Goal: Task Accomplishment & Management: Use online tool/utility

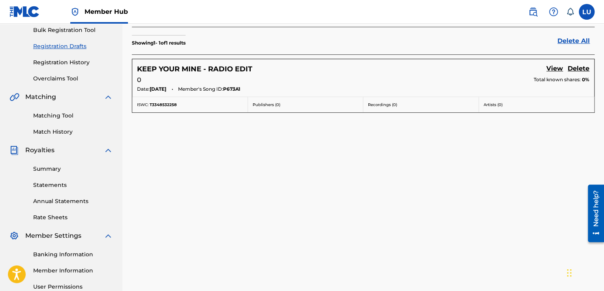
click at [527, 188] on div "Registration Drafts Registration Drafts contains the saved information from inc…" at bounding box center [363, 129] width 482 height 408
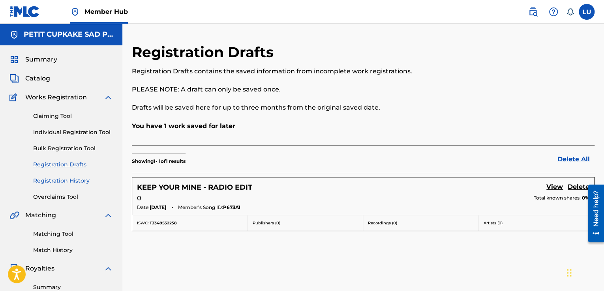
click at [62, 179] on link "Registration History" at bounding box center [73, 181] width 80 height 8
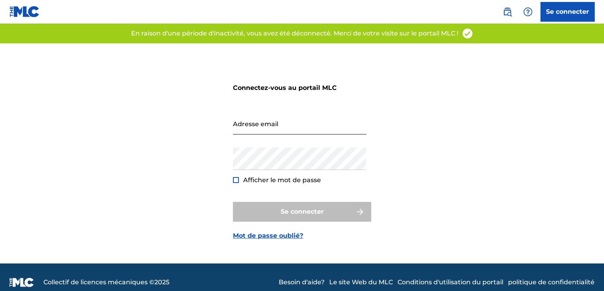
drag, startPoint x: 0, startPoint y: 0, endPoint x: 249, endPoint y: 122, distance: 277.7
click at [249, 122] on input "Adresse email" at bounding box center [299, 123] width 133 height 22
type input "[EMAIL_ADDRESS][DOMAIN_NAME]"
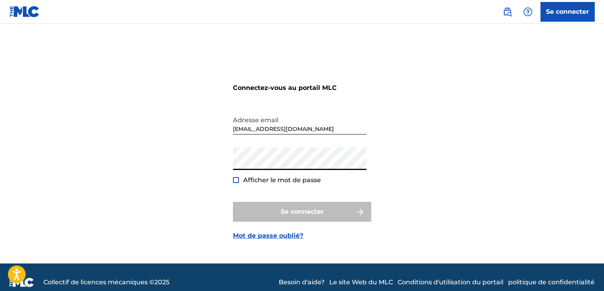
click at [236, 180] on div at bounding box center [236, 180] width 6 height 6
click at [224, 117] on div "Connectez-vous au portail MLC Adresse email petitcupkakesad@gmail.com Mot de pa…" at bounding box center [302, 153] width 553 height 220
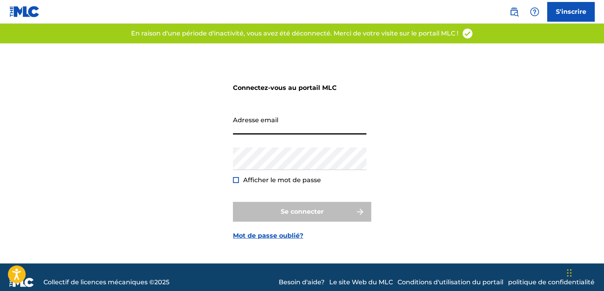
click at [307, 122] on input "Adresse email" at bounding box center [299, 123] width 133 height 22
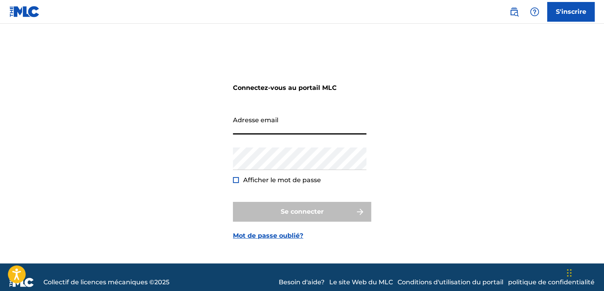
type input "[EMAIL_ADDRESS][DOMAIN_NAME]"
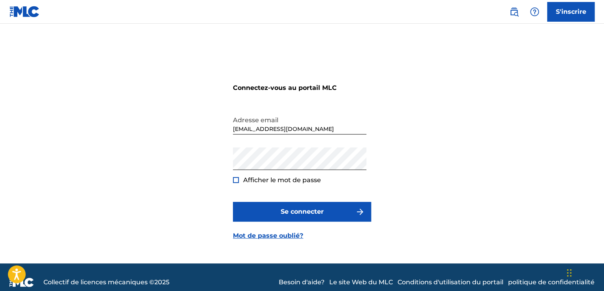
click at [235, 180] on div at bounding box center [236, 180] width 6 height 6
click at [235, 180] on img at bounding box center [236, 180] width 4 height 4
click at [235, 180] on div at bounding box center [236, 180] width 6 height 6
click at [235, 180] on img at bounding box center [236, 180] width 4 height 4
click at [237, 180] on div at bounding box center [236, 180] width 6 height 6
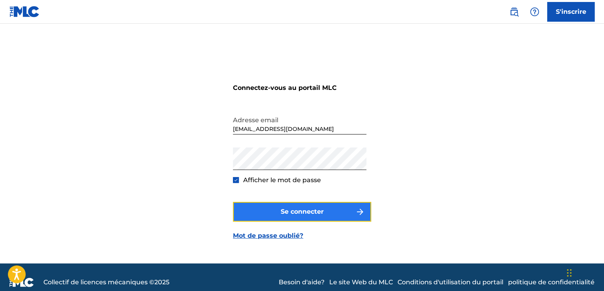
click at [281, 208] on font "Se connecter" at bounding box center [302, 211] width 43 height 7
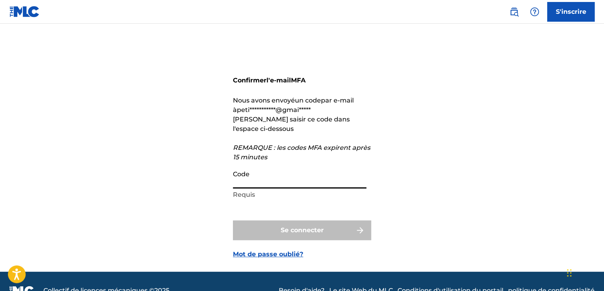
click at [252, 180] on input "Code" at bounding box center [299, 177] width 133 height 22
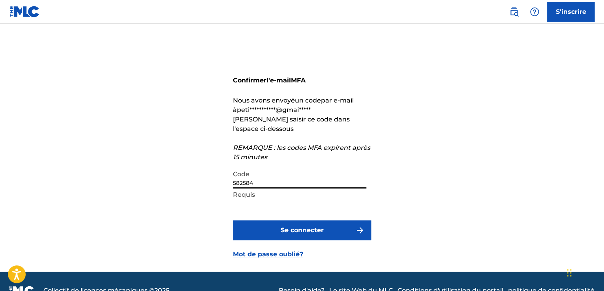
type input "582584"
click at [233, 221] on button "Se connecter" at bounding box center [302, 231] width 138 height 20
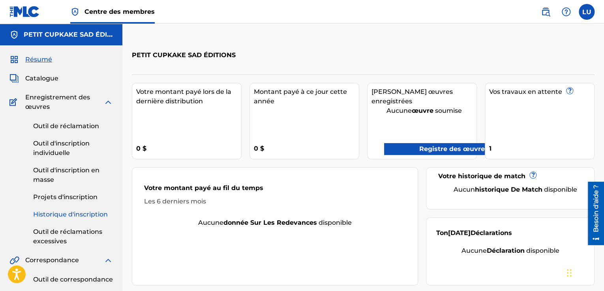
click at [73, 217] on font "Historique d'inscription" at bounding box center [70, 214] width 75 height 7
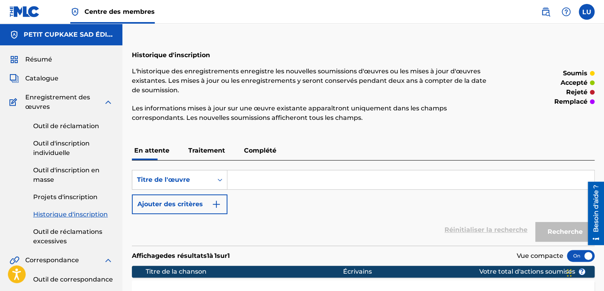
click at [213, 152] on font "Traitement" at bounding box center [206, 150] width 37 height 7
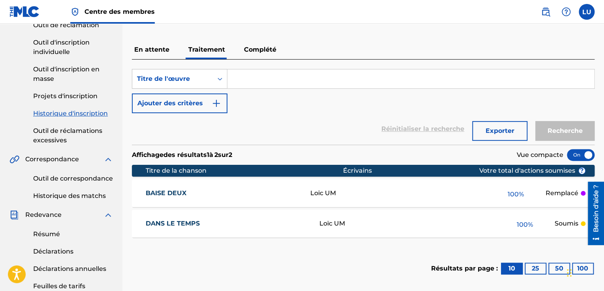
scroll to position [118, 0]
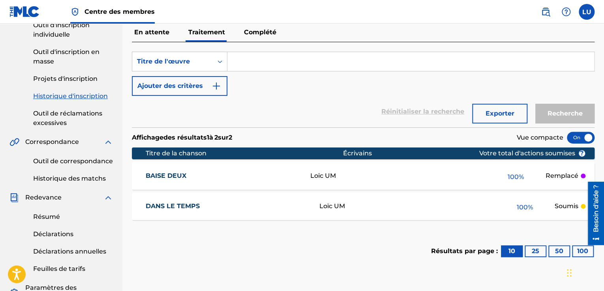
click at [482, 178] on div "Loïc UM" at bounding box center [398, 175] width 176 height 9
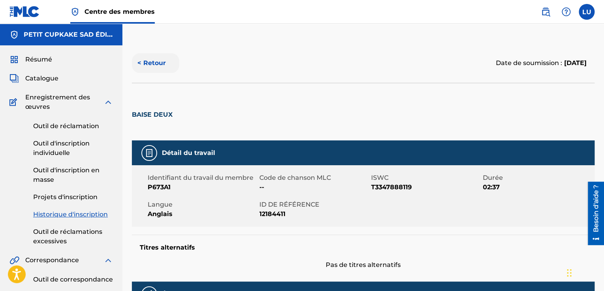
click at [150, 63] on font "< Retour" at bounding box center [151, 62] width 28 height 7
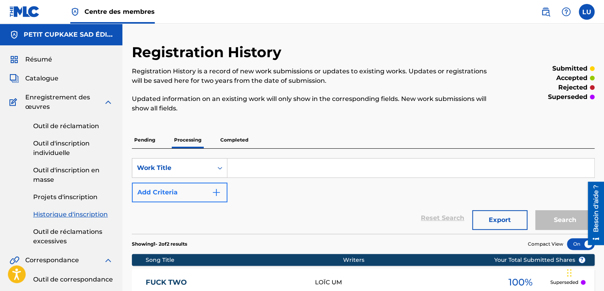
scroll to position [118, 0]
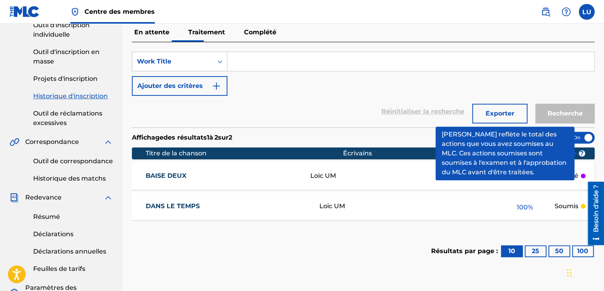
click at [584, 152] on span "?" at bounding box center [582, 153] width 6 height 6
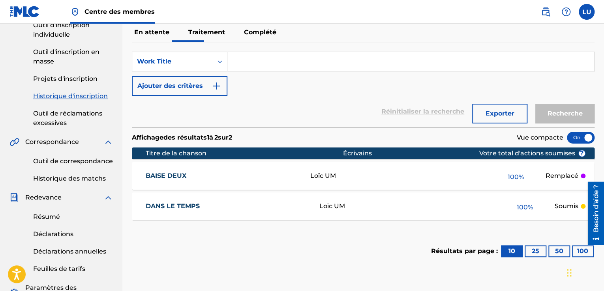
click at [583, 162] on div "BAISE DEUX Loïc UM 100 % Remplacé" at bounding box center [363, 176] width 463 height 28
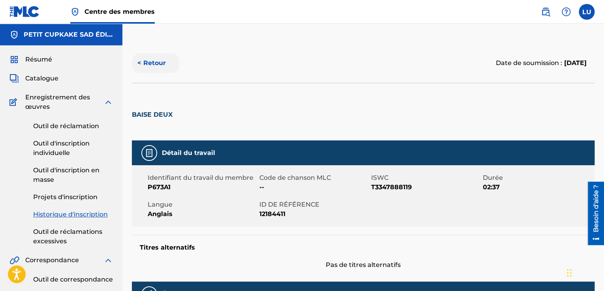
click at [152, 66] on font "< Retour" at bounding box center [151, 62] width 28 height 7
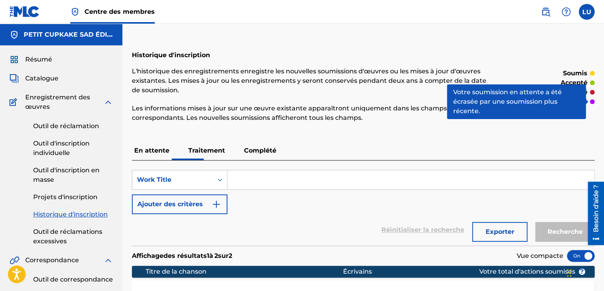
click at [592, 101] on div at bounding box center [592, 101] width 5 height 5
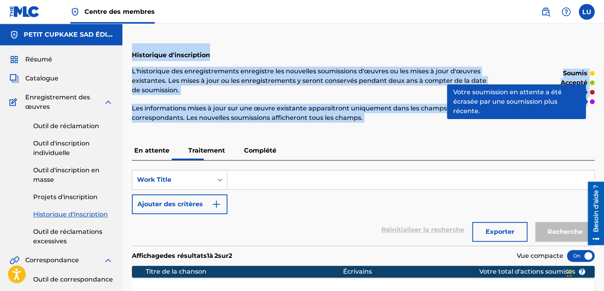
click at [592, 101] on div at bounding box center [592, 101] width 5 height 5
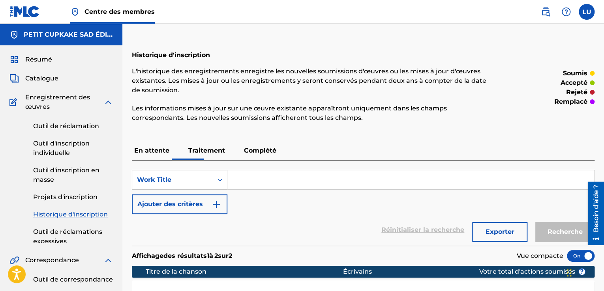
click at [250, 150] on font "Complété" at bounding box center [260, 150] width 32 height 7
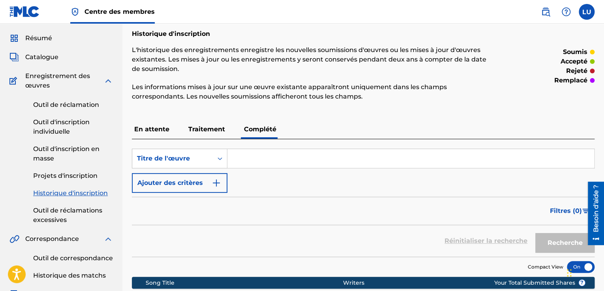
scroll to position [158, 0]
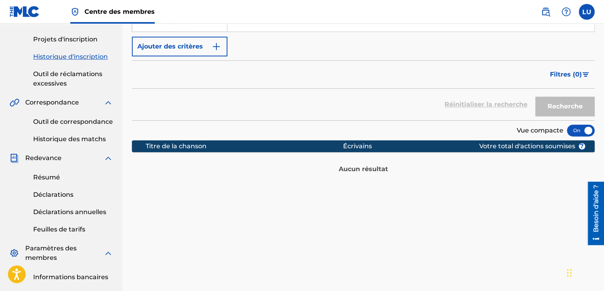
click at [581, 130] on div at bounding box center [581, 131] width 28 height 12
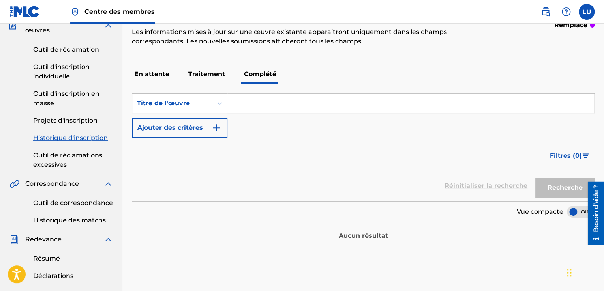
scroll to position [0, 0]
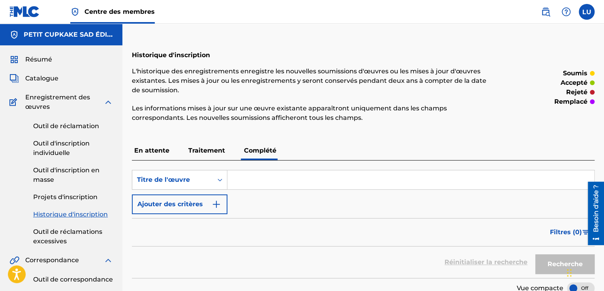
click at [204, 150] on font "Traitement" at bounding box center [206, 150] width 37 height 7
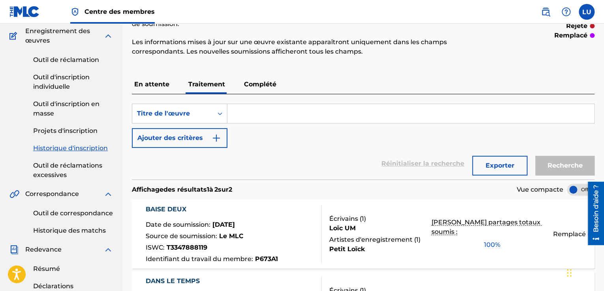
scroll to position [158, 0]
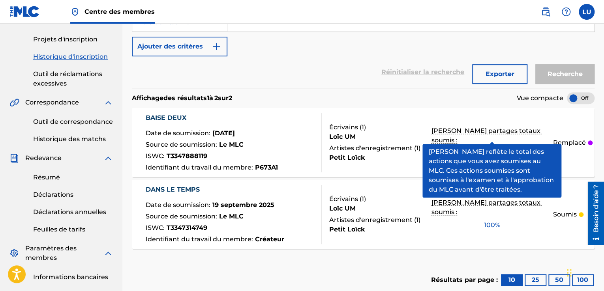
click at [506, 139] on font "[PERSON_NAME] partages totaux soumis :" at bounding box center [486, 135] width 111 height 17
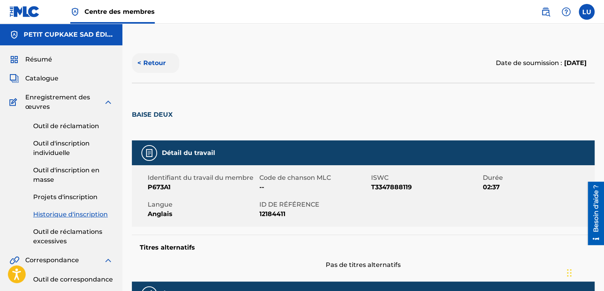
click at [158, 64] on font "< Retour" at bounding box center [151, 62] width 28 height 7
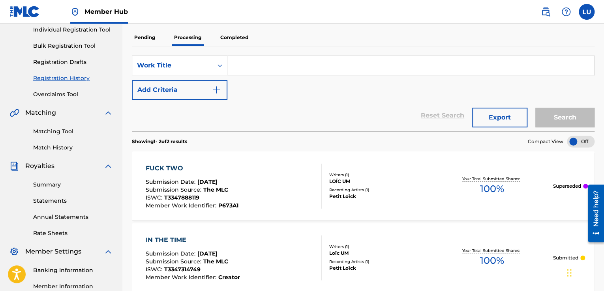
scroll to position [18, 0]
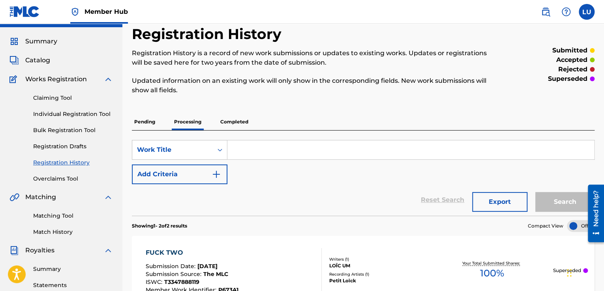
click at [422, 268] on div "LOÏC UM" at bounding box center [380, 265] width 102 height 7
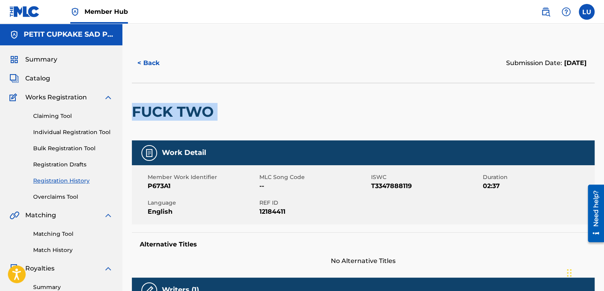
drag, startPoint x: 223, startPoint y: 116, endPoint x: 127, endPoint y: 130, distance: 97.4
copy div "FUCK TWO"
click at [60, 117] on link "Claiming Tool" at bounding box center [73, 116] width 80 height 8
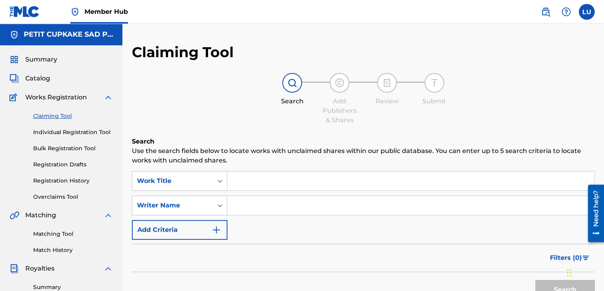
click at [275, 182] on input "Search Form" at bounding box center [410, 181] width 367 height 19
paste input "FUCK TWO"
type input "FUCK TWO"
click at [289, 92] on div at bounding box center [292, 83] width 20 height 20
click at [280, 202] on input "Search Form" at bounding box center [410, 205] width 367 height 19
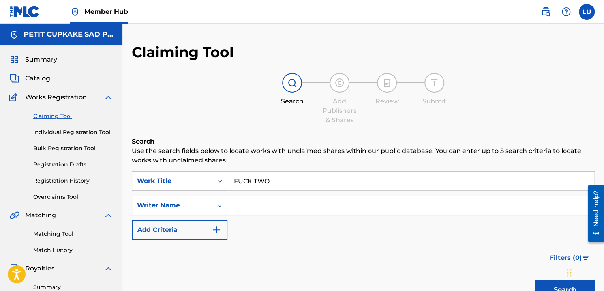
type input "Um Loïc"
click at [564, 286] on button "Search" at bounding box center [564, 290] width 59 height 20
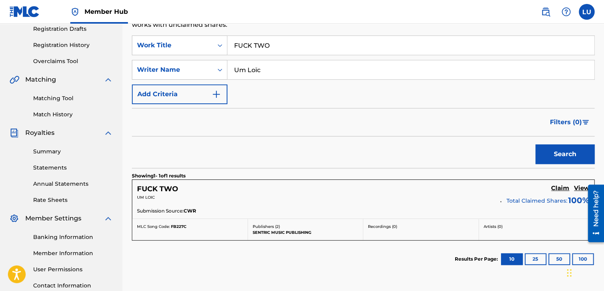
scroll to position [158, 0]
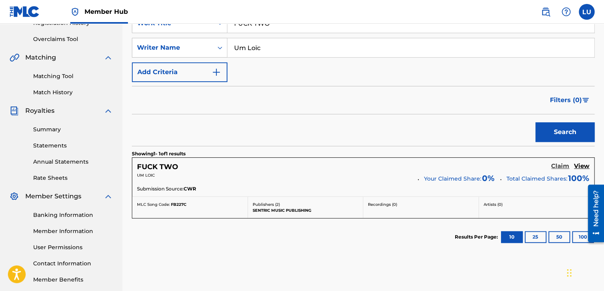
click at [561, 169] on h5 "Claim" at bounding box center [560, 166] width 18 height 7
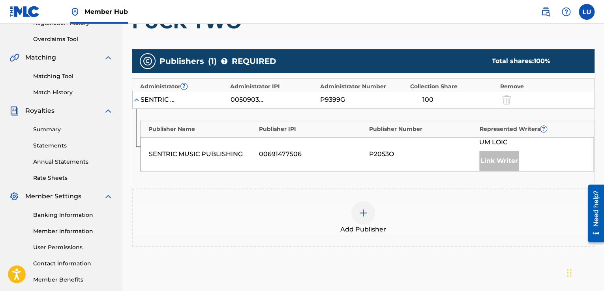
click at [508, 100] on div at bounding box center [506, 99] width 12 height 9
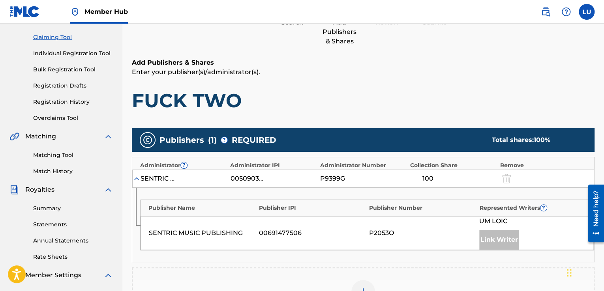
scroll to position [118, 0]
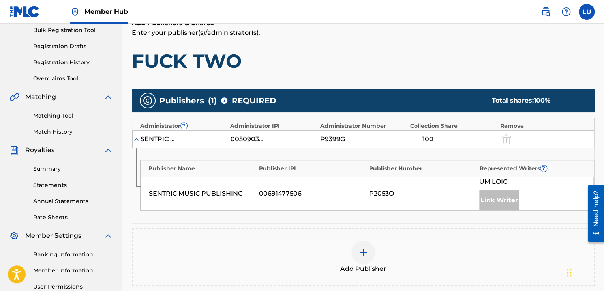
click at [136, 138] on img at bounding box center [137, 139] width 8 height 8
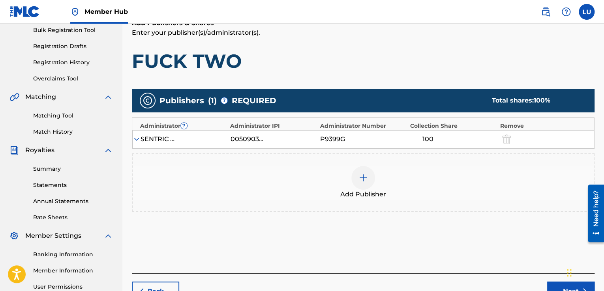
click at [136, 138] on img at bounding box center [137, 139] width 8 height 8
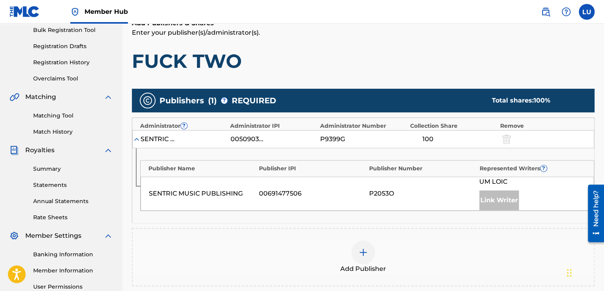
click at [494, 202] on div "Link Writer" at bounding box center [498, 201] width 39 height 20
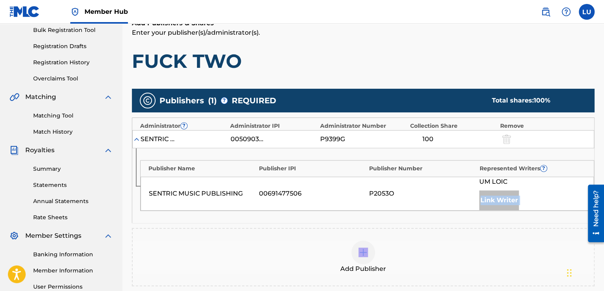
click at [494, 202] on div "Link Writer" at bounding box center [498, 201] width 39 height 20
click at [439, 198] on div "SENTRIC MUSIC PUBLISHING 00691477506 P2053O UM LOIC Link Writer" at bounding box center [367, 194] width 453 height 34
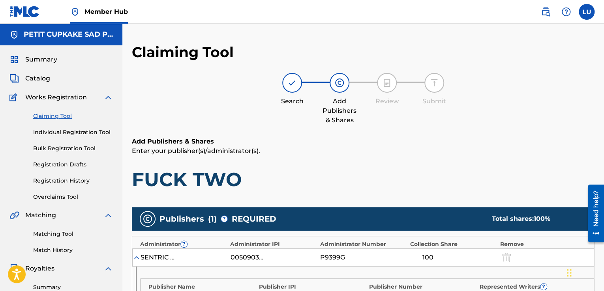
scroll to position [0, 0]
click at [291, 80] on img at bounding box center [291, 82] width 9 height 9
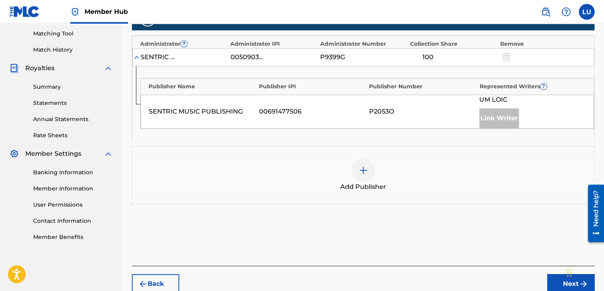
scroll to position [240, 0]
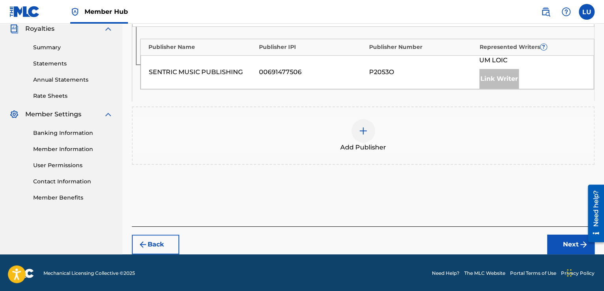
click at [362, 129] on img at bounding box center [362, 130] width 9 height 9
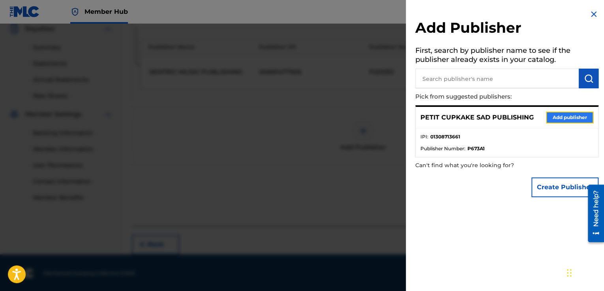
click at [576, 116] on button "Add publisher" at bounding box center [569, 118] width 47 height 12
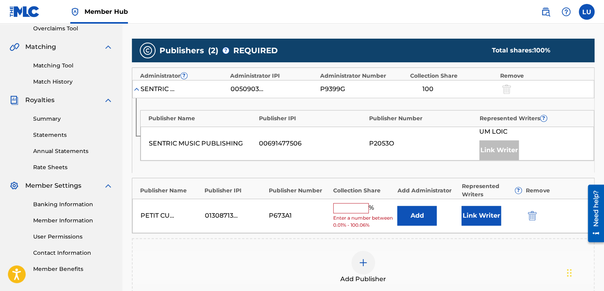
scroll to position [161, 0]
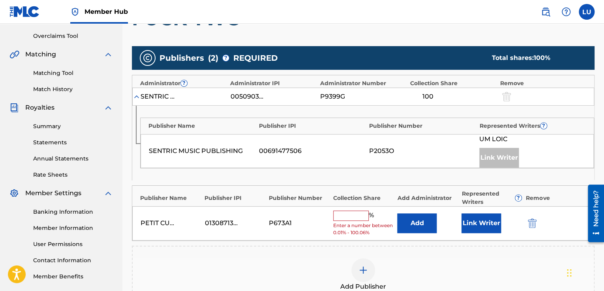
click at [508, 98] on div at bounding box center [506, 96] width 12 height 9
click at [504, 159] on div "Link Writer" at bounding box center [498, 158] width 39 height 20
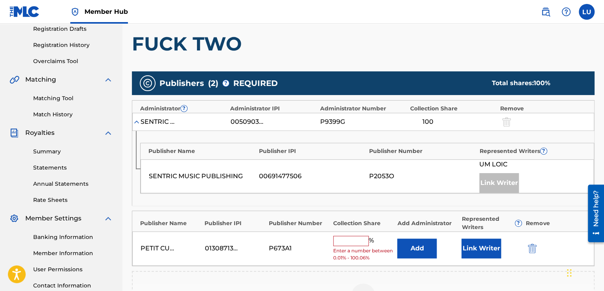
scroll to position [300, 0]
